Goal: Task Accomplishment & Management: Use online tool/utility

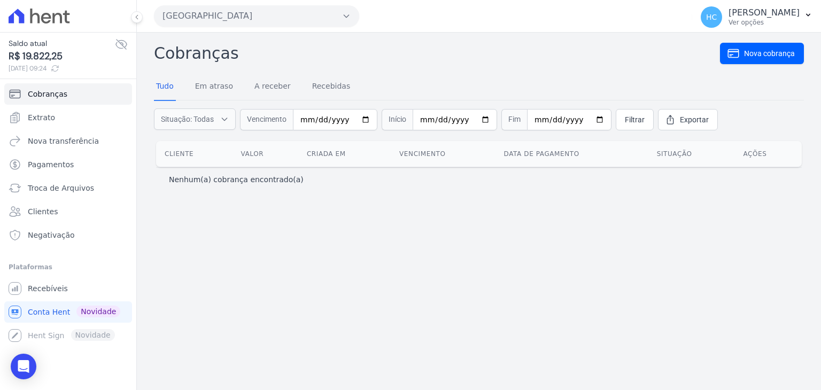
click at [50, 54] on span "R$ 19.822,25" at bounding box center [62, 56] width 106 height 14
copy span "19.822,25"
click at [63, 140] on span "Nova transferência" at bounding box center [63, 141] width 71 height 11
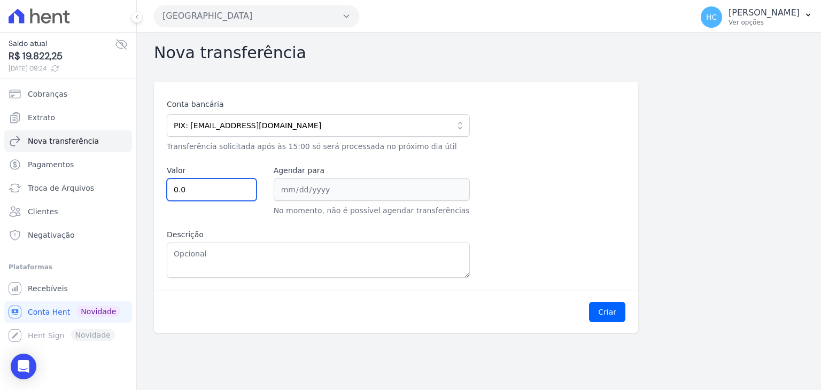
click at [225, 191] on input "0.0" at bounding box center [212, 190] width 90 height 22
drag, startPoint x: 230, startPoint y: 239, endPoint x: 250, endPoint y: 259, distance: 28.0
click at [250, 259] on div "Descrição" at bounding box center [318, 253] width 303 height 49
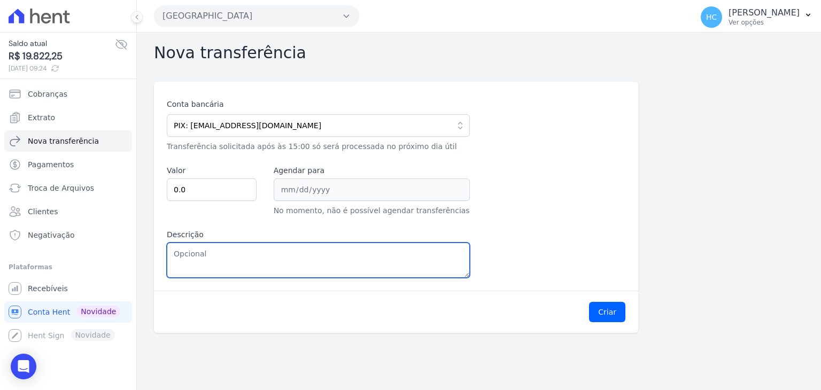
click at [250, 259] on textarea "Descrição" at bounding box center [318, 260] width 303 height 35
paste textarea "19.822,25"
click at [185, 255] on textarea "19.822,25" at bounding box center [318, 260] width 303 height 35
click at [185, 255] on textarea "19822,25" at bounding box center [318, 260] width 303 height 35
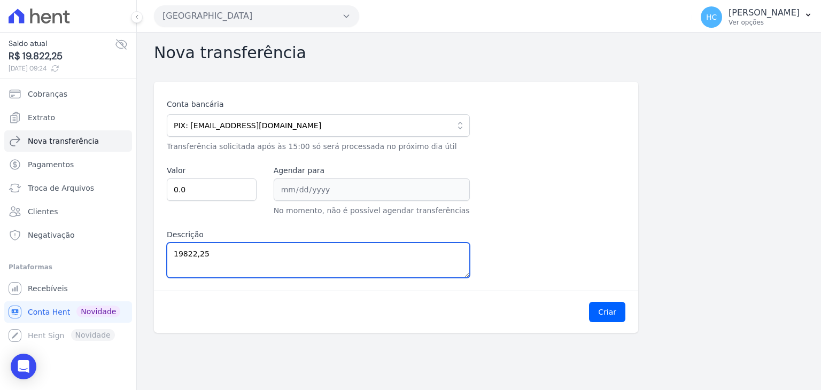
type textarea "19822,25"
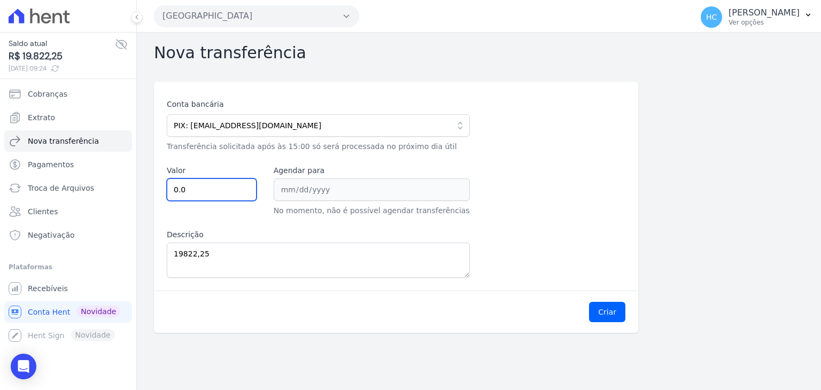
click at [190, 191] on input "0.0" at bounding box center [212, 190] width 90 height 22
paste input "19822.25"
type input "19822.25"
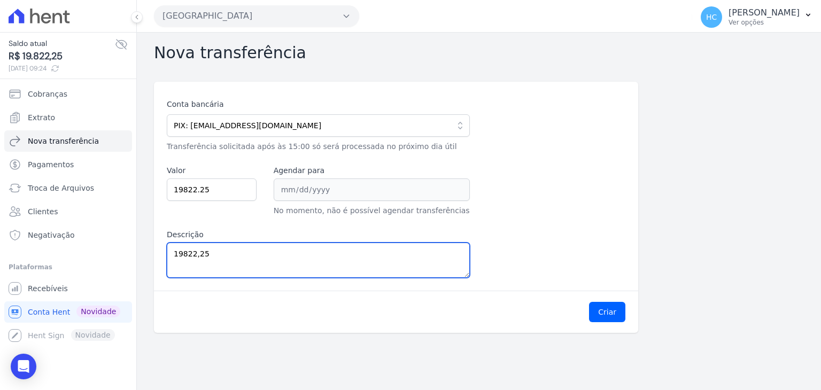
click at [311, 272] on textarea "19822,25" at bounding box center [318, 260] width 303 height 35
click at [336, 274] on textarea "19822,25" at bounding box center [318, 260] width 303 height 35
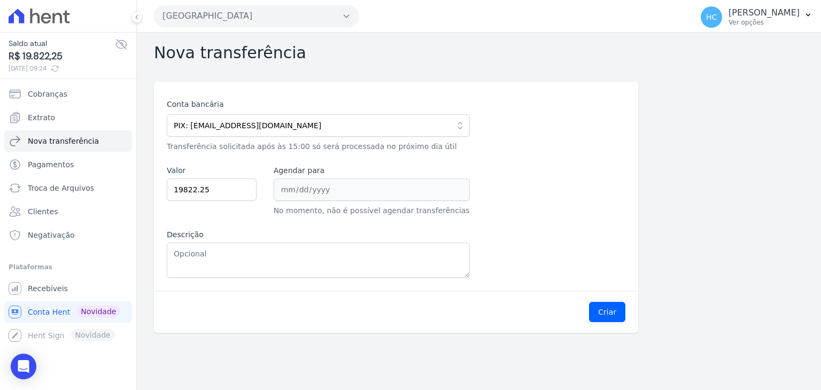
click at [605, 299] on div "Criar" at bounding box center [396, 312] width 484 height 42
click at [609, 306] on button "Criar" at bounding box center [607, 312] width 36 height 20
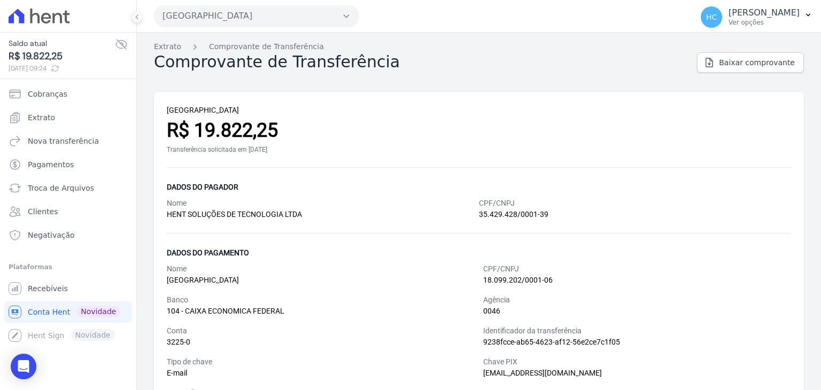
click at [51, 20] on icon at bounding box center [39, 16] width 61 height 15
click at [746, 16] on p "[PERSON_NAME]" at bounding box center [764, 12] width 71 height 11
click at [48, 22] on icon at bounding box center [46, 18] width 10 height 11
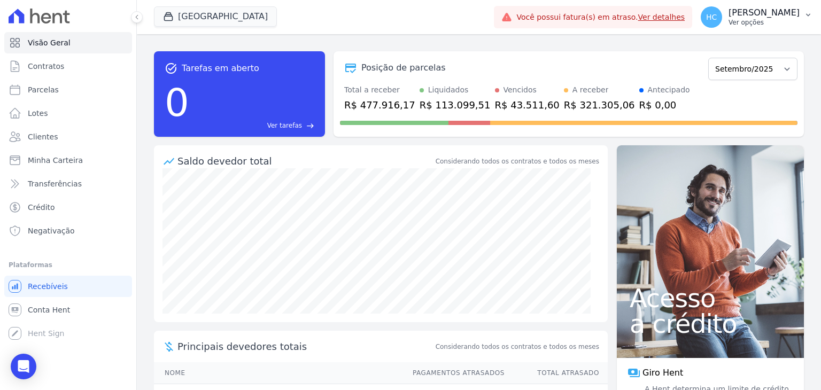
click at [798, 20] on p "Ver opções" at bounding box center [764, 22] width 71 height 9
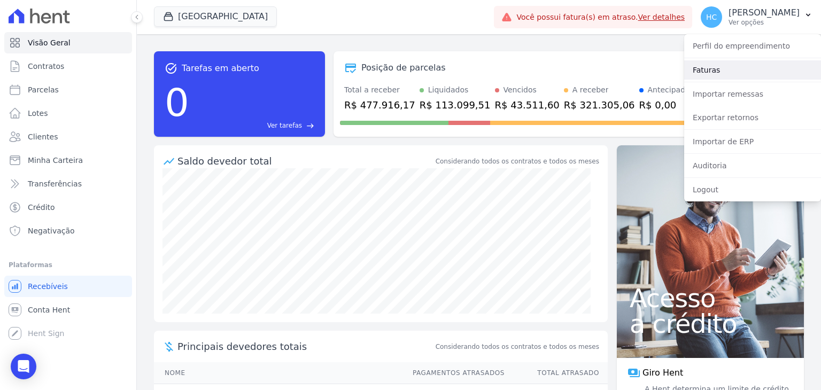
click at [713, 67] on link "Faturas" at bounding box center [752, 69] width 137 height 19
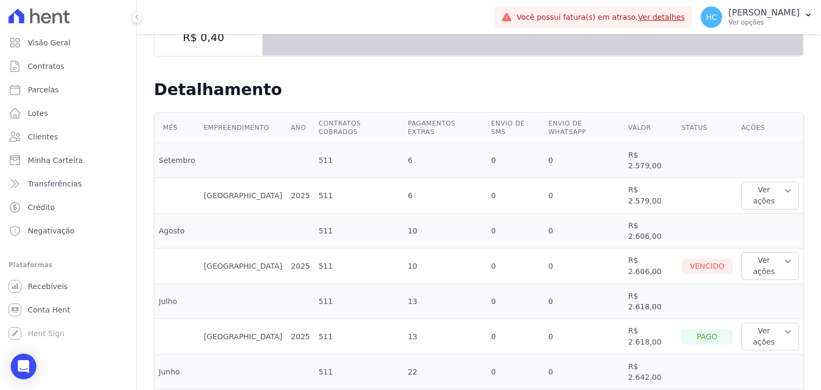
scroll to position [228, 0]
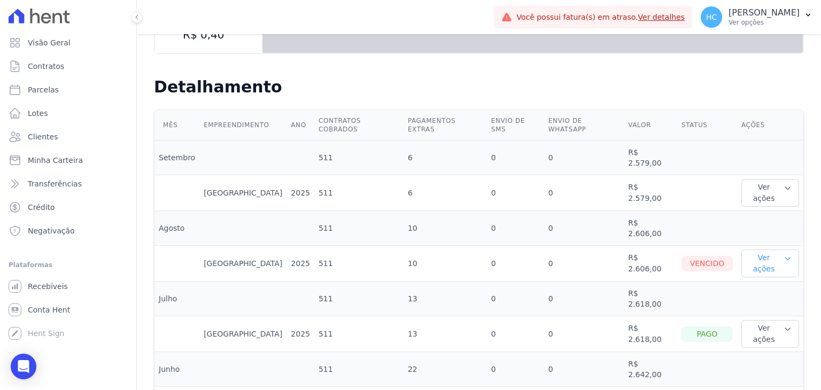
click at [753, 250] on button "Ver ações" at bounding box center [770, 264] width 58 height 28
click at [746, 293] on link "Ver boleto" at bounding box center [785, 298] width 79 height 11
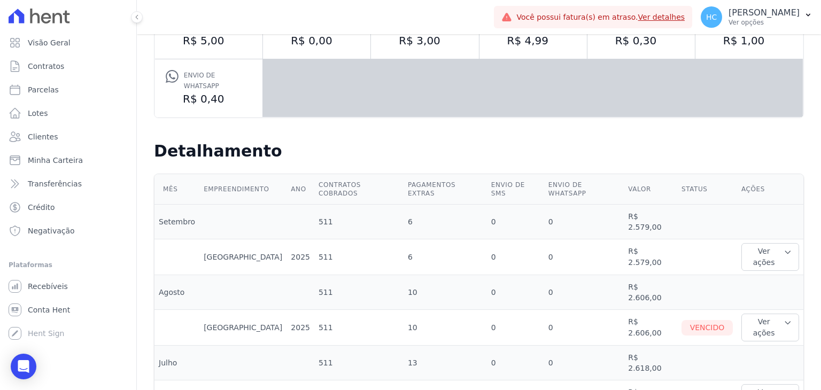
scroll to position [166, 0]
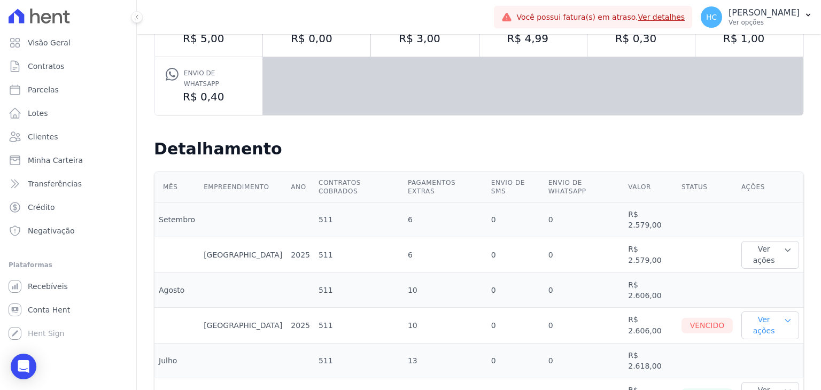
click at [756, 312] on button "Ver ações" at bounding box center [770, 326] width 58 height 28
click at [755, 368] on link "Nota fiscal eletrônica" at bounding box center [785, 373] width 79 height 11
